Goal: Task Accomplishment & Management: Use online tool/utility

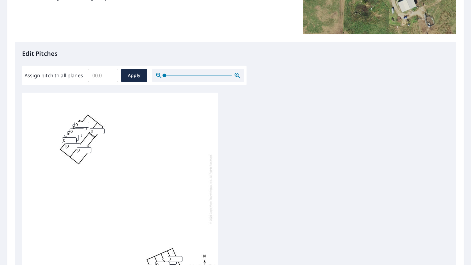
scroll to position [153, 0]
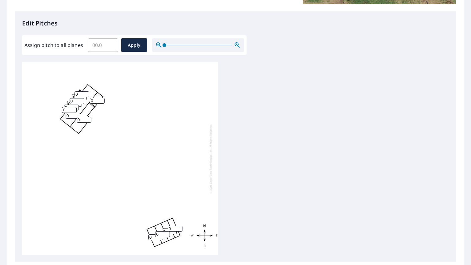
click at [94, 44] on input "Assign pitch to all planes" at bounding box center [103, 45] width 30 height 17
type input "8"
click at [125, 118] on div "0 0 0 0 0 0 0 0 0 0 0 0 0" at bounding box center [120, 158] width 196 height 193
click at [95, 98] on input "0" at bounding box center [97, 101] width 15 height 6
type input "0"
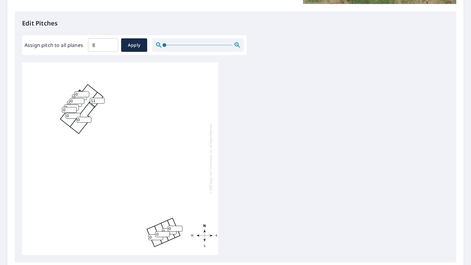
type input "11"
click at [159, 108] on div "0 0 0 0 0 0 11 0 0 0 0 0 0" at bounding box center [120, 158] width 196 height 193
click at [130, 43] on span "Apply" at bounding box center [134, 45] width 16 height 8
type input "8"
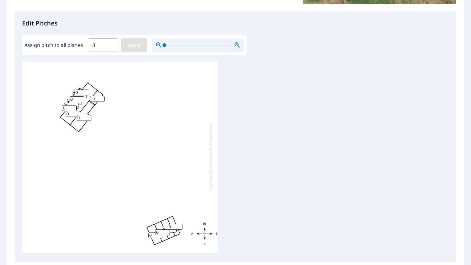
type input "8"
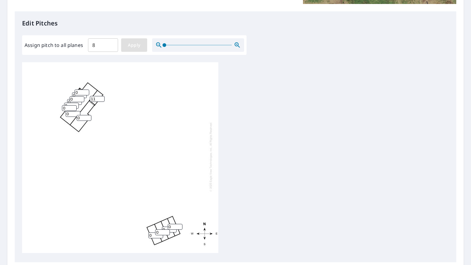
type input "8"
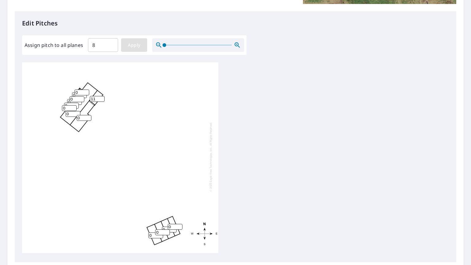
type input "8"
click at [99, 96] on input "8" at bounding box center [97, 99] width 15 height 6
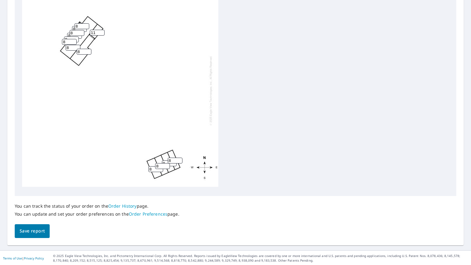
scroll to position [220, 0]
type input "11"
click at [151, 166] on input "8" at bounding box center [155, 169] width 15 height 6
click at [161, 163] on input "8" at bounding box center [162, 166] width 15 height 6
click at [167, 163] on input "number" at bounding box center [162, 166] width 15 height 6
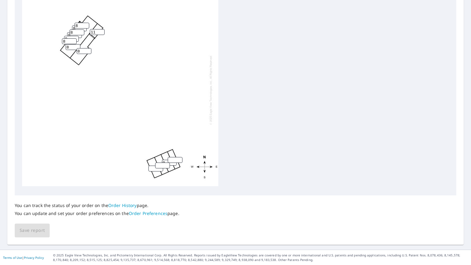
click at [172, 157] on input "number" at bounding box center [175, 160] width 15 height 6
click at [165, 160] on input "8" at bounding box center [169, 163] width 15 height 6
click at [169, 157] on input "number" at bounding box center [175, 160] width 15 height 6
type input "0"
click at [162, 163] on input "number" at bounding box center [162, 166] width 15 height 6
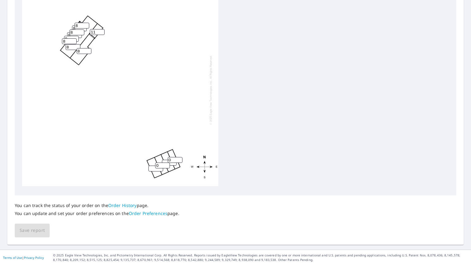
type input "0"
click at [164, 160] on input "number" at bounding box center [169, 163] width 15 height 6
type input "0"
click at [152, 166] on input "0" at bounding box center [155, 169] width 15 height 6
type input "0"
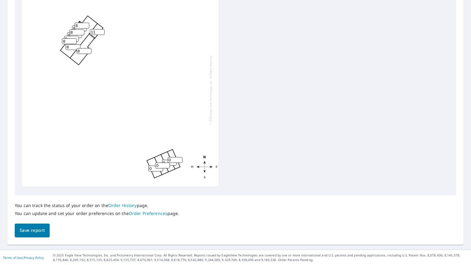
click at [103, 166] on div "8 8 0 0 0 0 11 8 8 8 8 8 8" at bounding box center [120, 90] width 196 height 193
click at [31, 229] on span "Save report" at bounding box center [32, 231] width 25 height 8
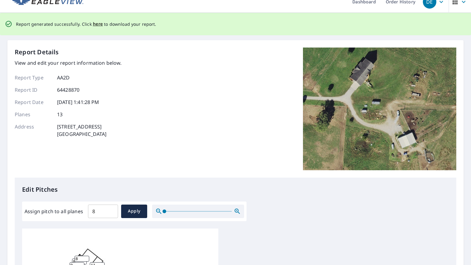
scroll to position [0, 0]
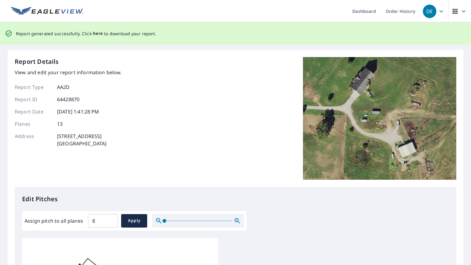
click at [95, 33] on span "here" at bounding box center [98, 34] width 10 height 8
click at [97, 34] on span "here" at bounding box center [98, 34] width 10 height 8
click at [93, 32] on span "here" at bounding box center [98, 34] width 10 height 8
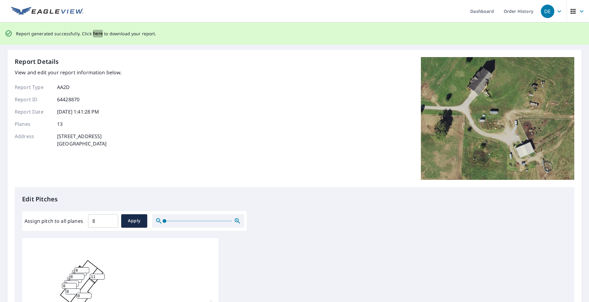
click at [95, 36] on span "here" at bounding box center [98, 34] width 10 height 8
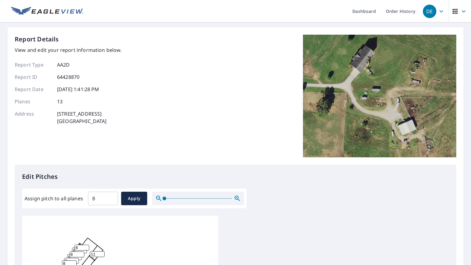
click at [220, 47] on div "Report Details View and edit your report information below. Report Type AA2D Re…" at bounding box center [236, 100] width 442 height 130
